Goal: Find specific page/section: Locate a particular part of the current website

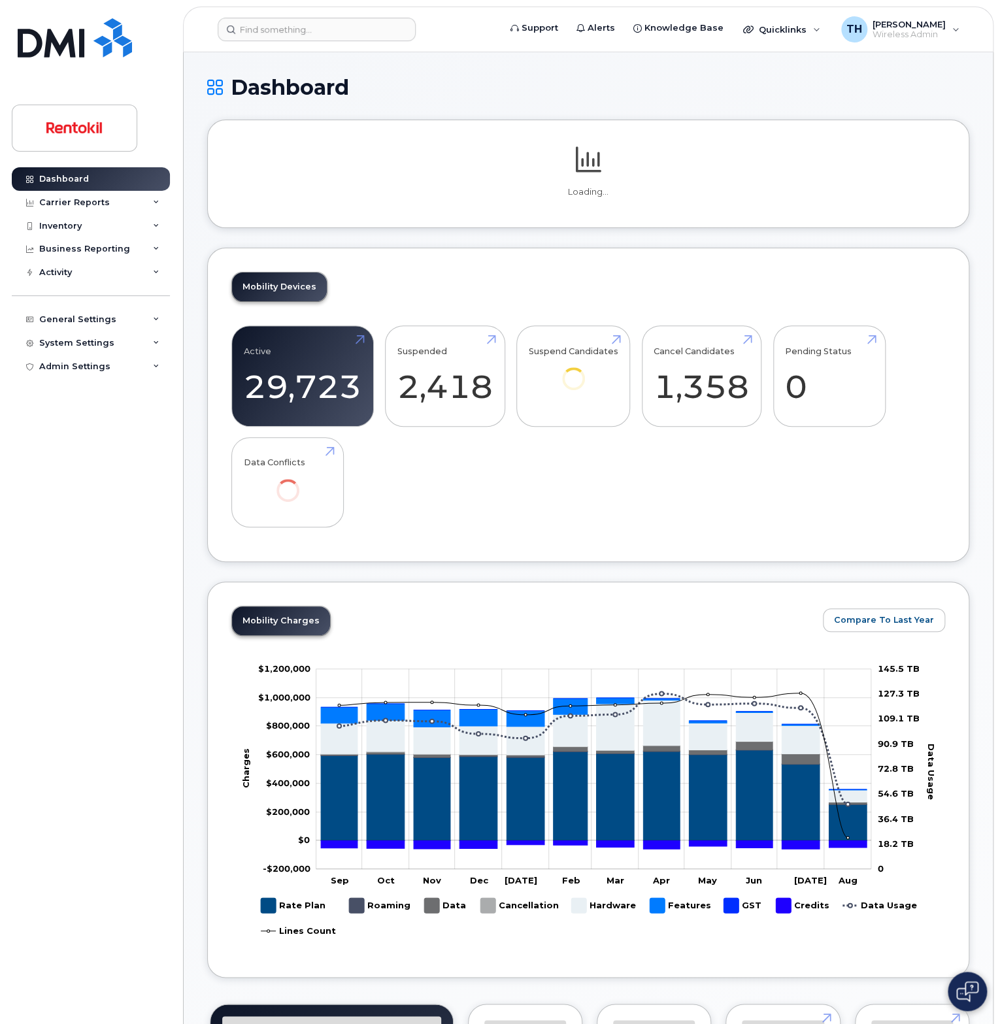
click at [308, 7] on div "Support Alerts Knowledge Base Quicklinks Suspend / Cancel Device Change SIM Car…" at bounding box center [588, 30] width 811 height 46
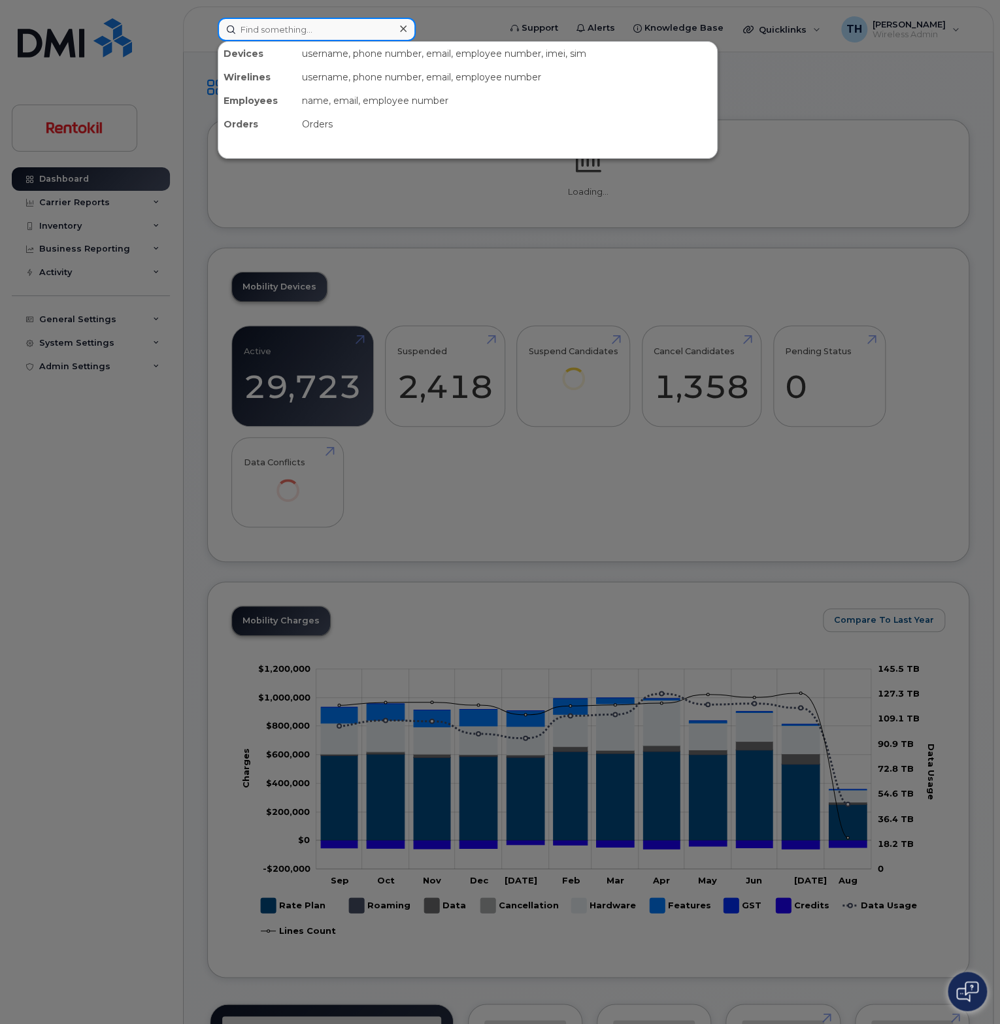
click at [314, 25] on input at bounding box center [317, 30] width 198 height 24
paste input "856-560-2922"
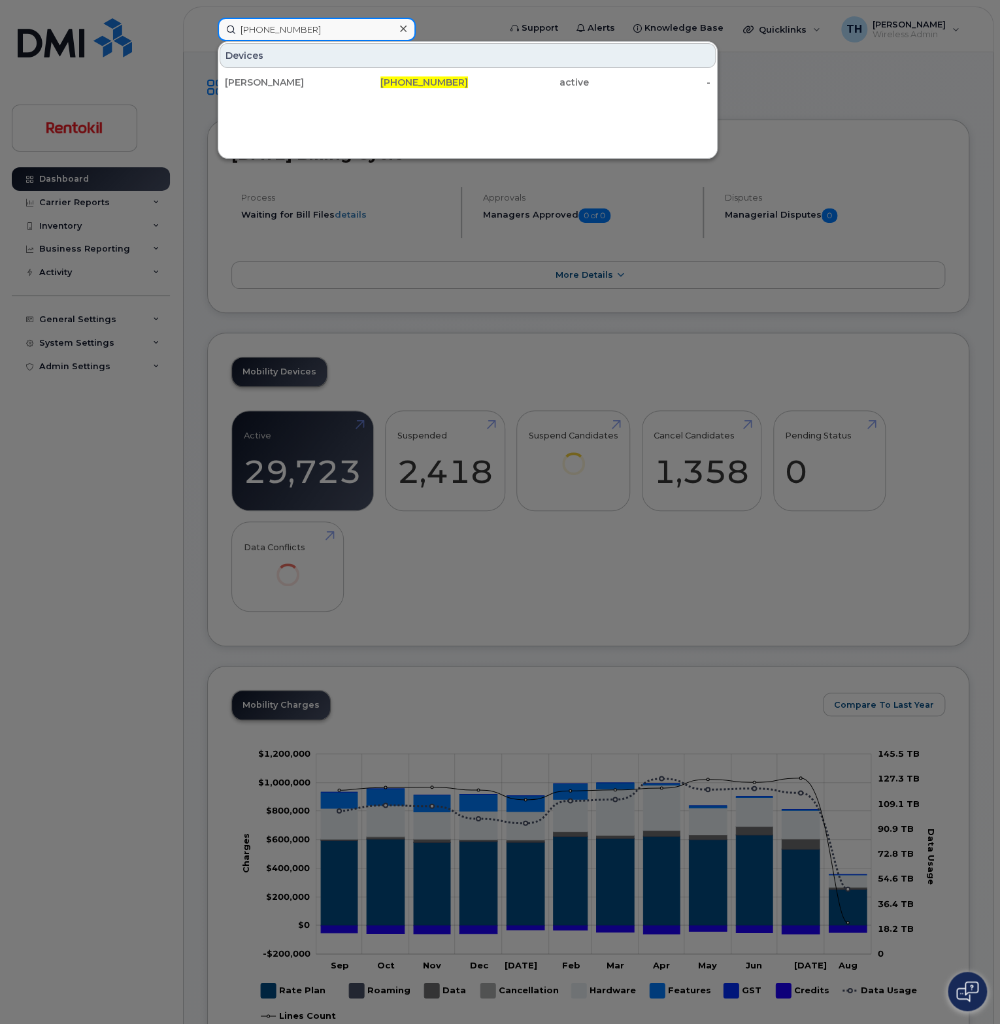
type input "856-560-2922"
drag, startPoint x: 321, startPoint y: 48, endPoint x: 331, endPoint y: 67, distance: 21.7
click at [331, 67] on div "Devices" at bounding box center [468, 55] width 496 height 25
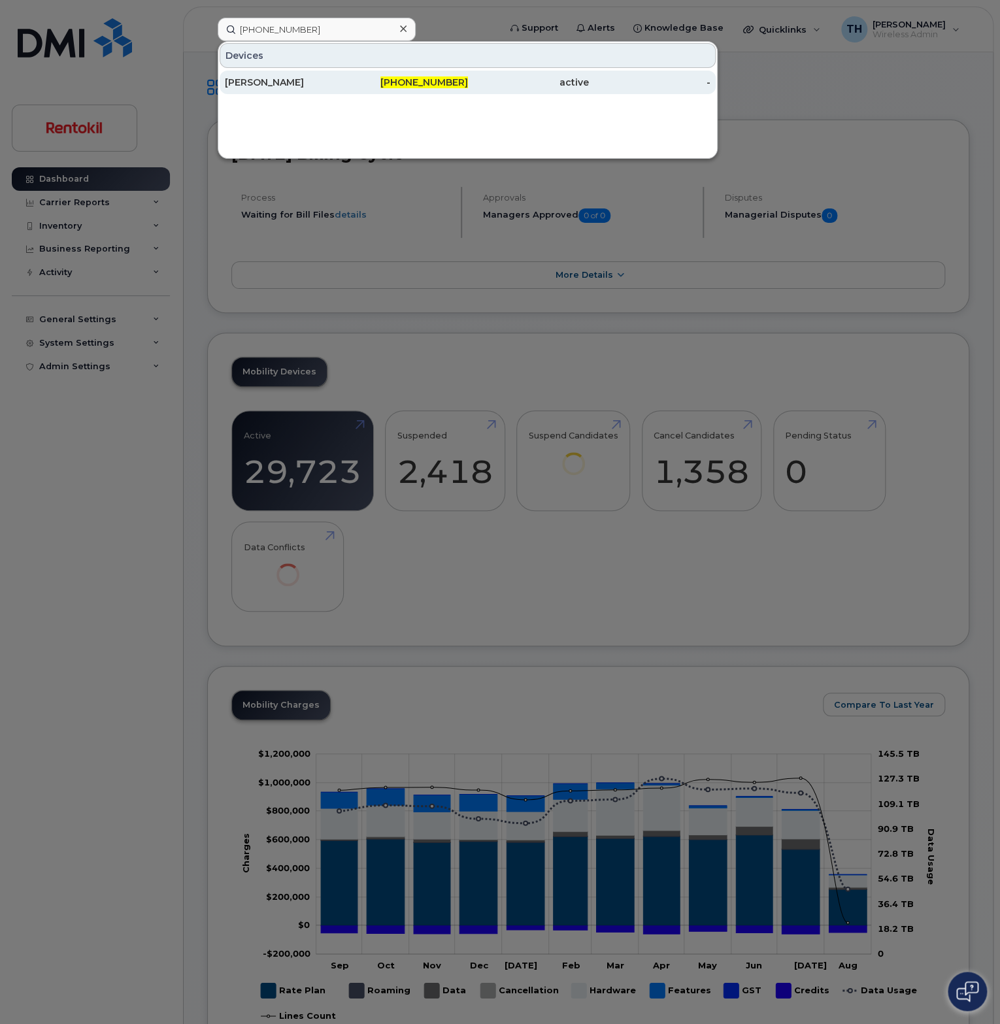
click at [331, 80] on div "[PERSON_NAME]" at bounding box center [286, 82] width 122 height 13
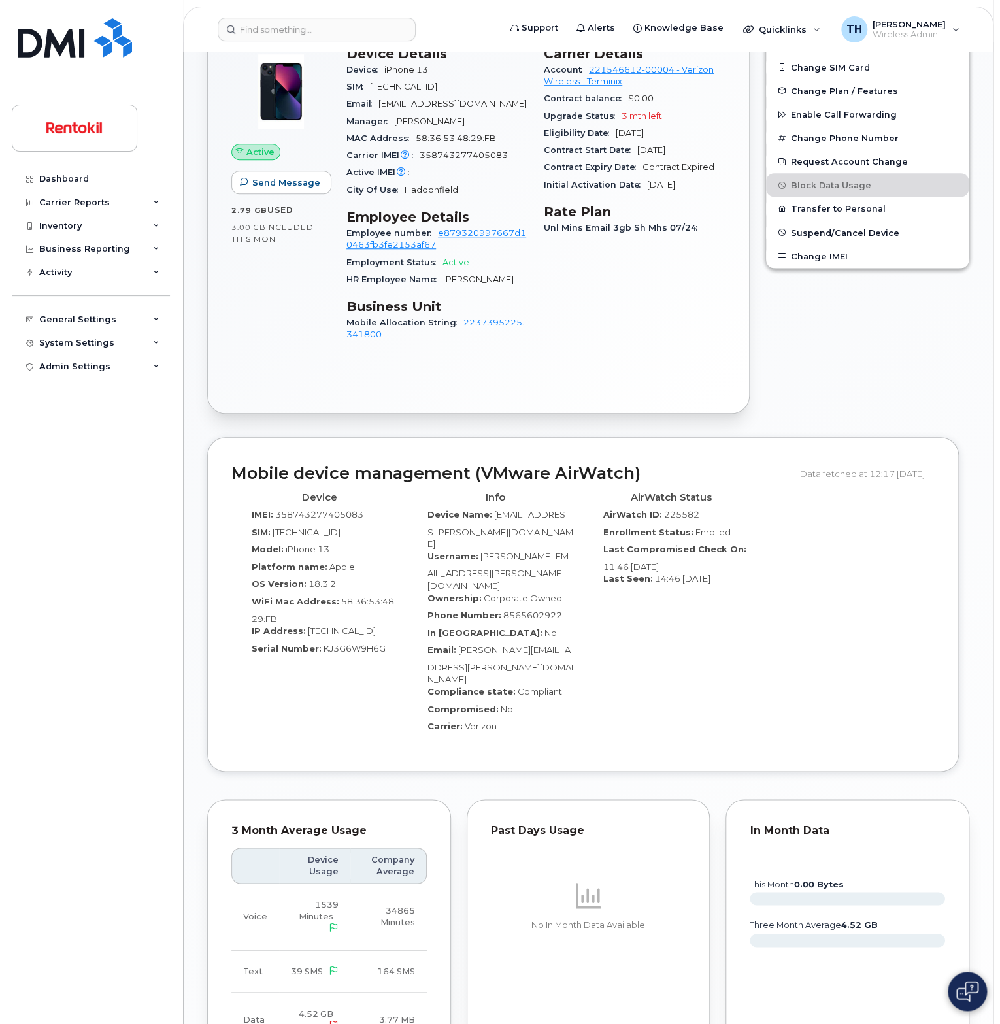
scroll to position [295, 0]
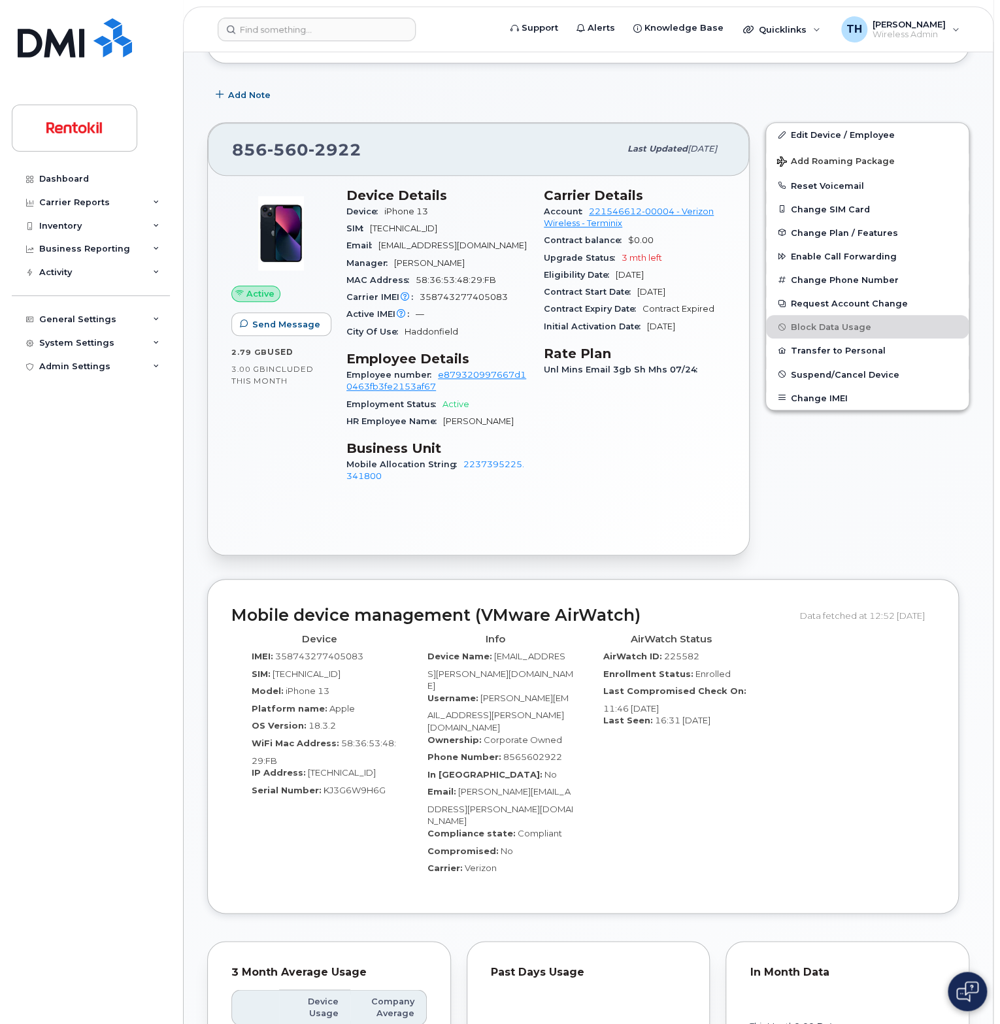
click at [469, 302] on span "358743277405083" at bounding box center [464, 297] width 88 height 10
copy span "358743277405083"
